Goal: Task Accomplishment & Management: Use online tool/utility

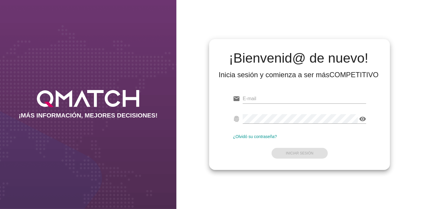
type input "[EMAIL_ADDRESS][PERSON_NAME][DOMAIN_NAME]"
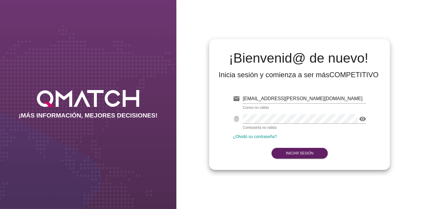
click at [304, 153] on form "email [EMAIL_ADDRESS][PERSON_NAME][DOMAIN_NAME] Correo no válido fingerprint vi…" at bounding box center [299, 125] width 133 height 70
click at [304, 153] on strong "Iniciar Sesión" at bounding box center [300, 153] width 28 height 4
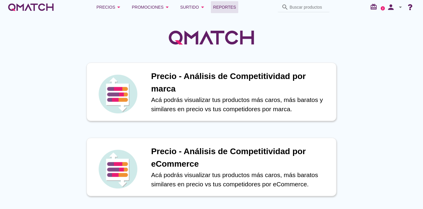
click at [226, 1] on link "Reportes" at bounding box center [225, 7] width 28 height 12
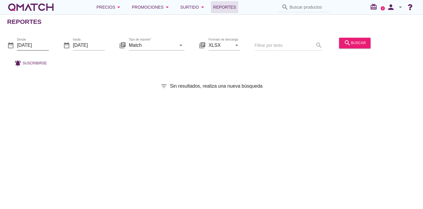
click at [34, 40] on input "[DATE]" at bounding box center [33, 45] width 32 height 10
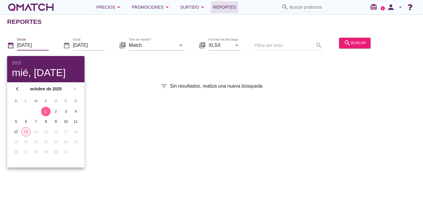
click at [29, 130] on div "13" at bounding box center [25, 131] width 9 height 5
type input "[DATE]"
click at [172, 113] on div "Reportes date_range Desde [DATE] date_range hasta [DATE] library_books Tipo de …" at bounding box center [211, 111] width 423 height 194
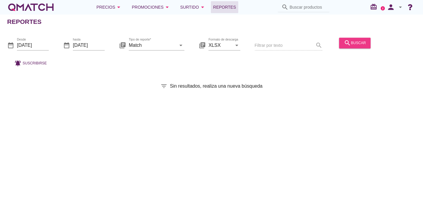
click at [355, 42] on div "search buscar" at bounding box center [355, 42] width 22 height 7
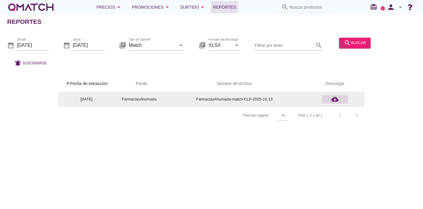
click at [334, 100] on icon "cloud_download" at bounding box center [334, 99] width 7 height 7
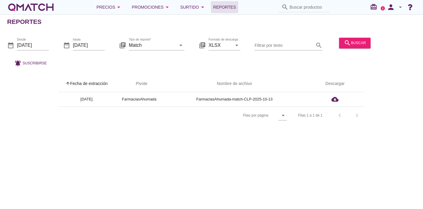
click at [17, 2] on div "white-qmatch-logo" at bounding box center [31, 7] width 48 height 12
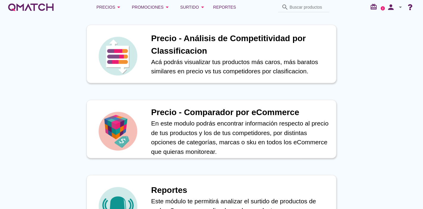
scroll to position [186, 0]
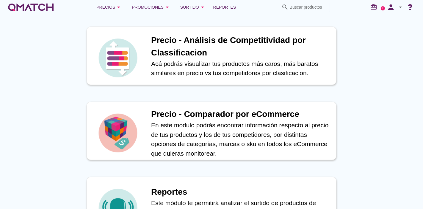
click at [129, 134] on img at bounding box center [118, 133] width 42 height 42
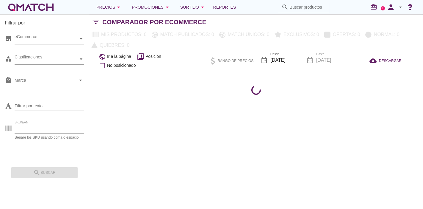
click at [32, 132] on input "SKU/EAN" at bounding box center [50, 128] width 70 height 10
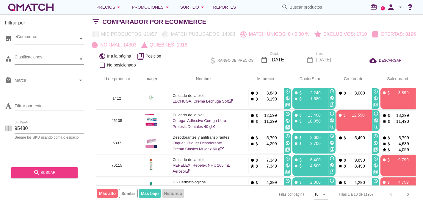
type input "95480"
click at [30, 173] on div "search buscar" at bounding box center [44, 172] width 57 height 7
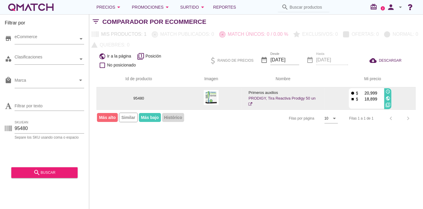
click at [215, 96] on img at bounding box center [211, 97] width 15 height 15
